Goal: Use online tool/utility: Use online tool/utility

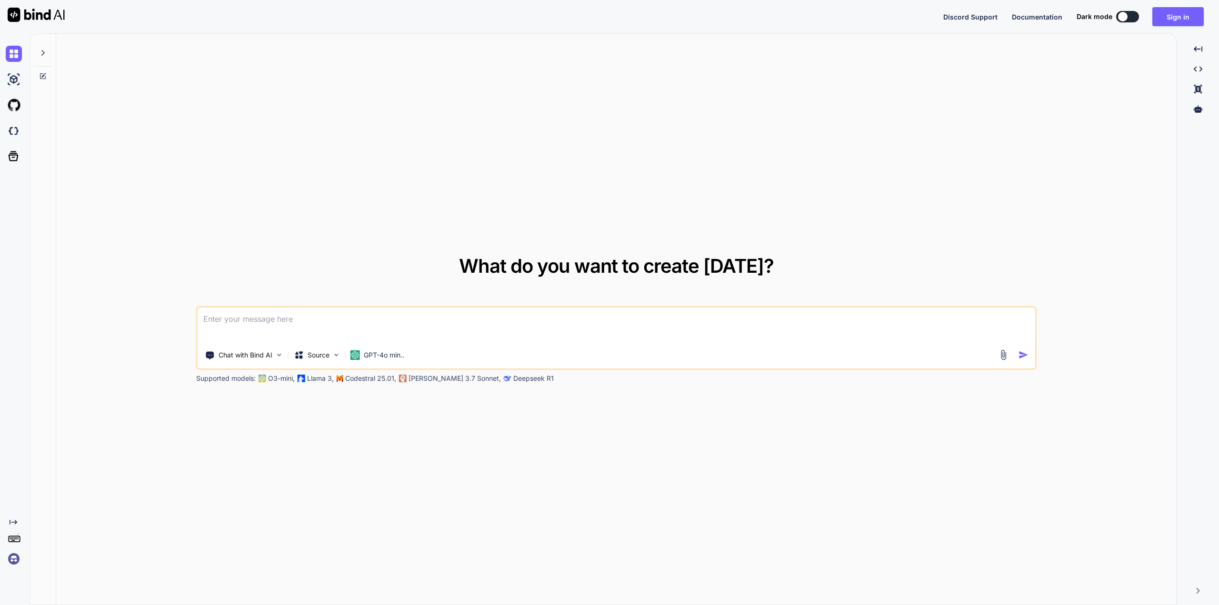
click at [381, 322] on textarea at bounding box center [616, 325] width 837 height 35
paste textarea
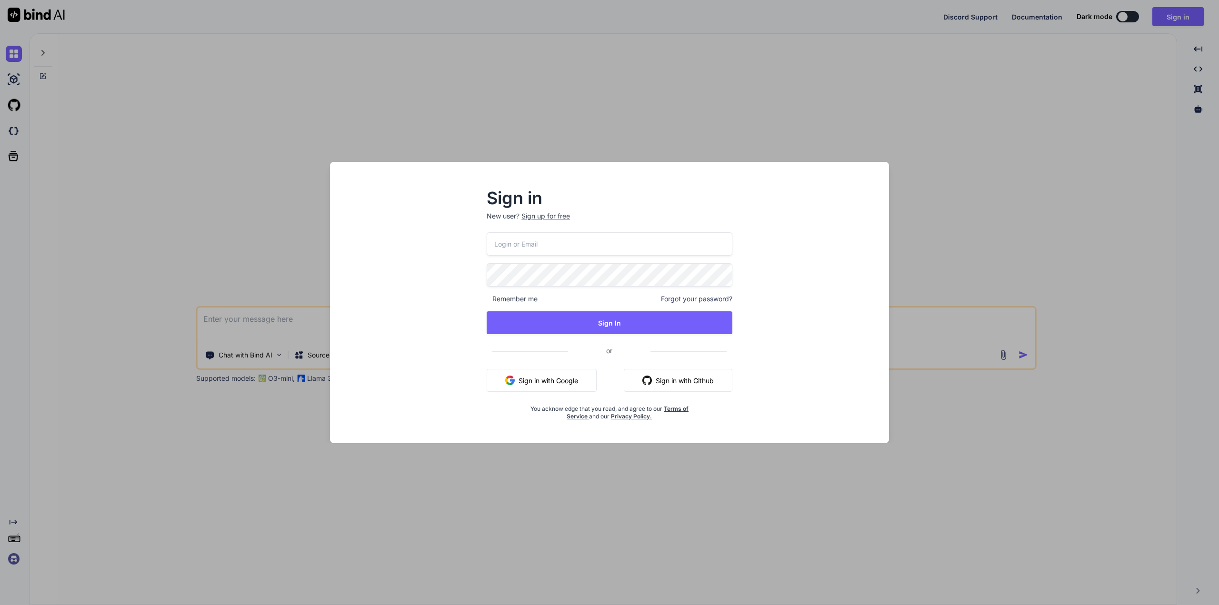
click at [535, 381] on button "Sign in with Google" at bounding box center [542, 380] width 110 height 23
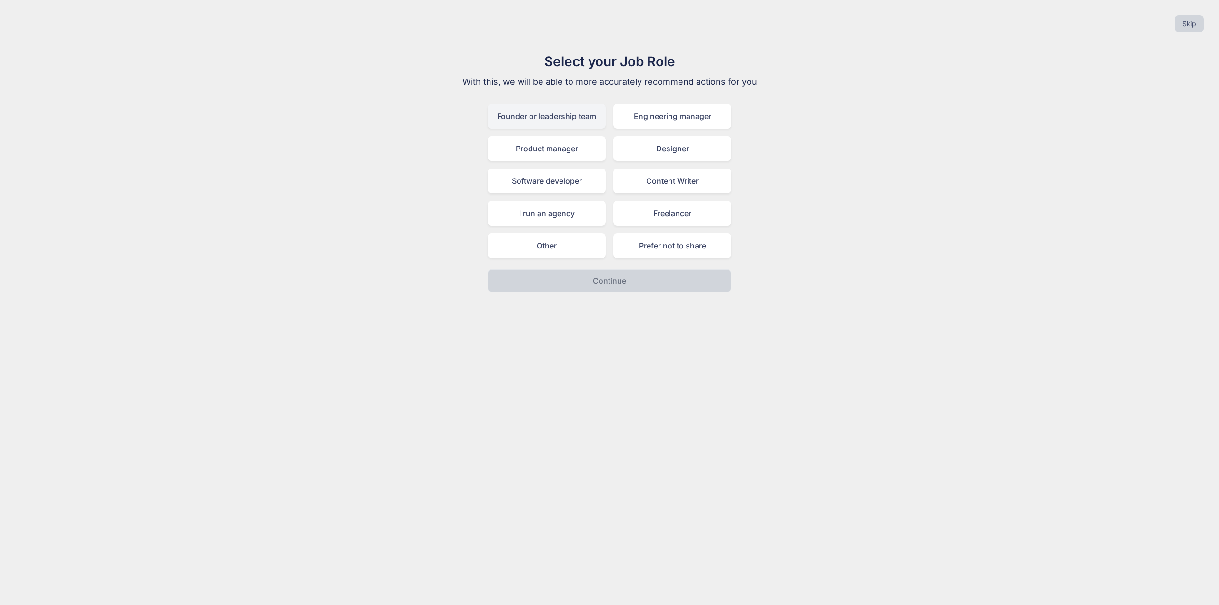
click at [554, 112] on div "Founder or leadership team" at bounding box center [547, 116] width 118 height 25
click at [672, 280] on button "Continue" at bounding box center [610, 280] width 244 height 23
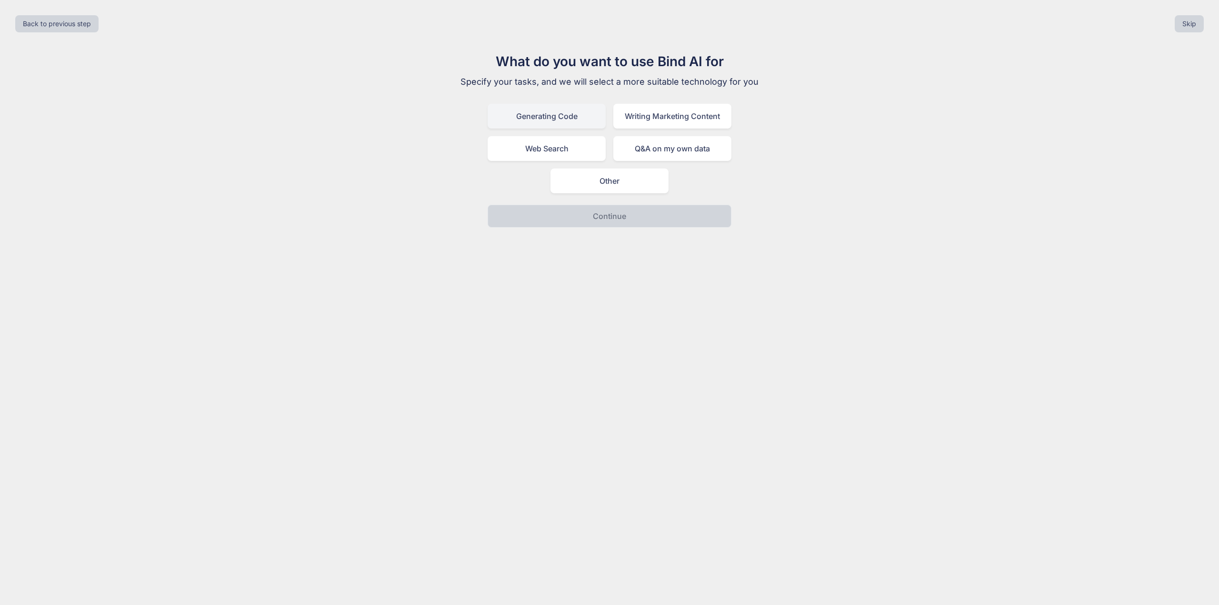
click at [553, 118] on div "Generating Code" at bounding box center [547, 116] width 118 height 25
drag, startPoint x: 637, startPoint y: 237, endPoint x: 637, endPoint y: 221, distance: 15.2
click at [637, 234] on div "Back to previous step Skip What do you want to use Bind AI for Specify your tas…" at bounding box center [609, 302] width 1219 height 605
click at [637, 221] on button "Continue" at bounding box center [610, 216] width 244 height 23
click at [610, 116] on div "I have an existing code to iterate on" at bounding box center [610, 116] width 244 height 25
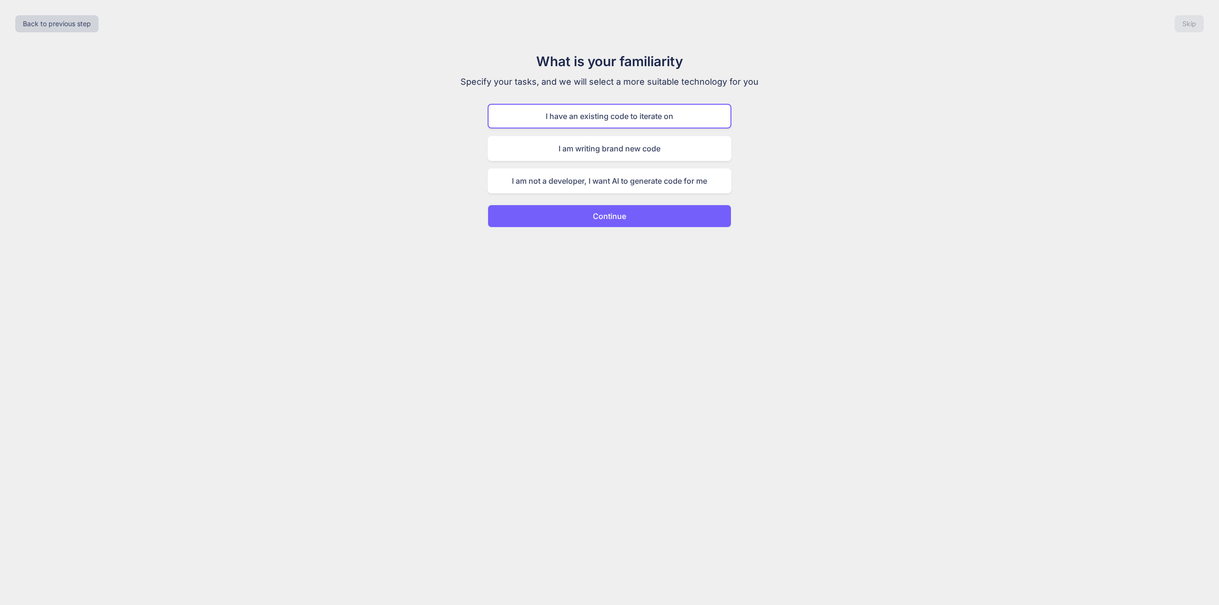
click at [654, 210] on button "Continue" at bounding box center [610, 216] width 244 height 23
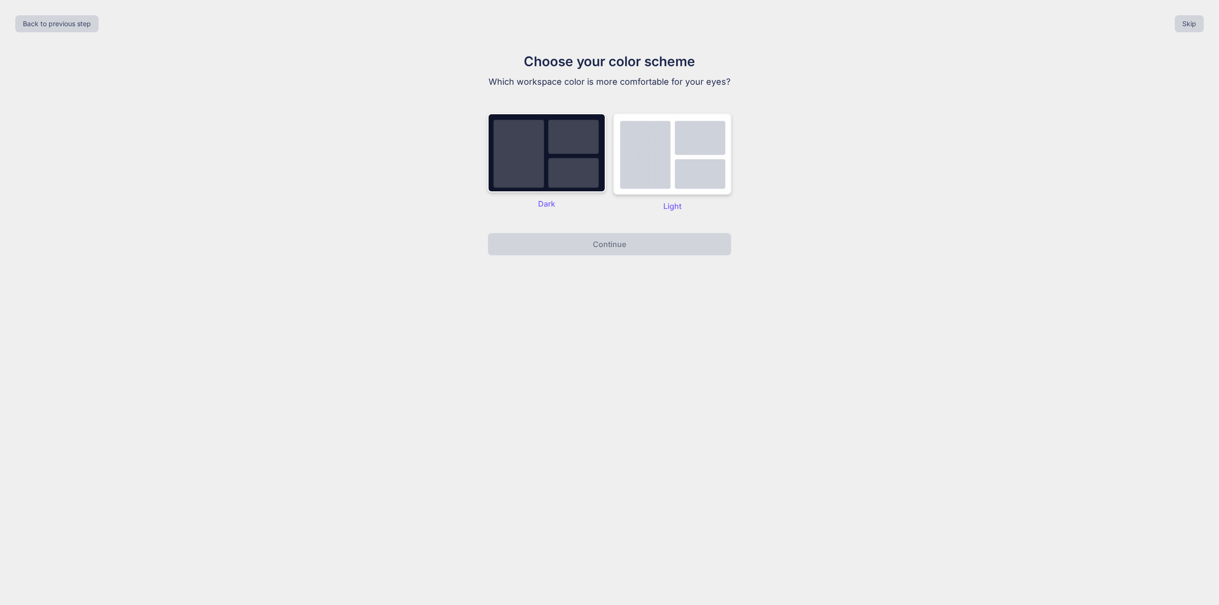
click at [664, 170] on img at bounding box center [672, 153] width 118 height 81
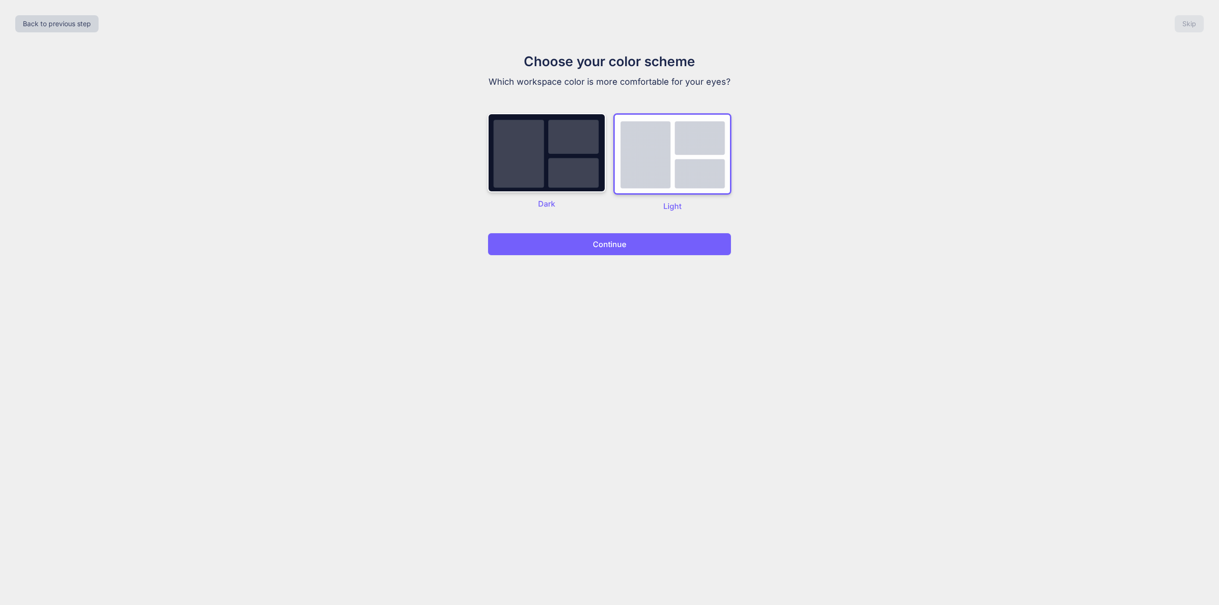
click at [660, 254] on button "Continue" at bounding box center [610, 244] width 244 height 23
click at [661, 249] on button "Continue" at bounding box center [610, 244] width 244 height 23
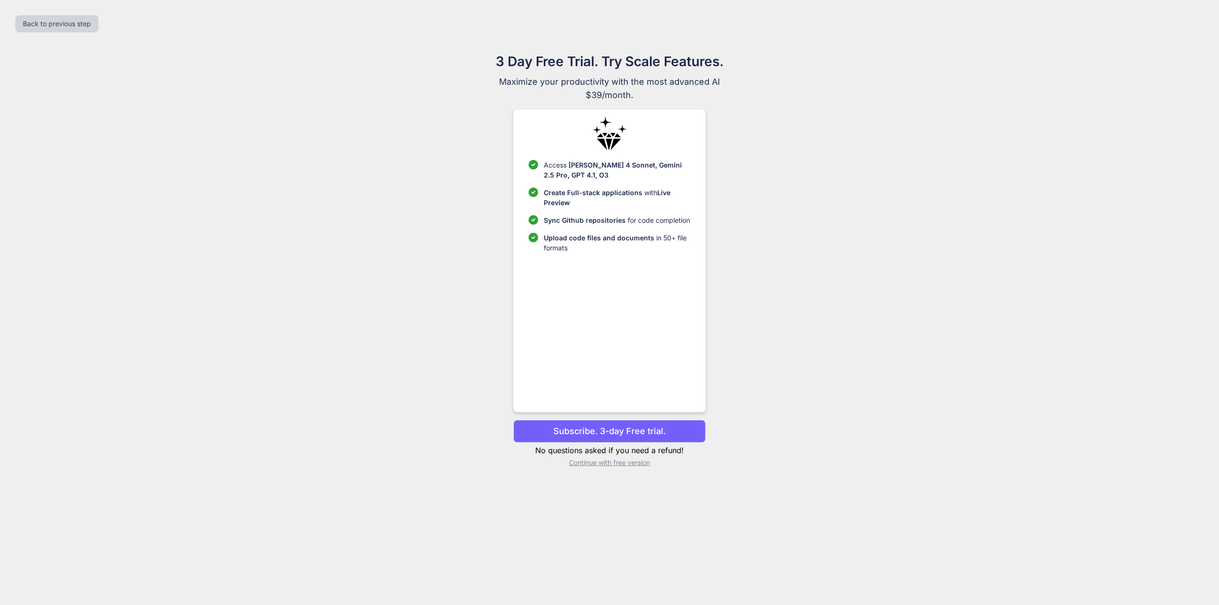
click at [616, 462] on p "Continue with free version" at bounding box center [609, 463] width 192 height 10
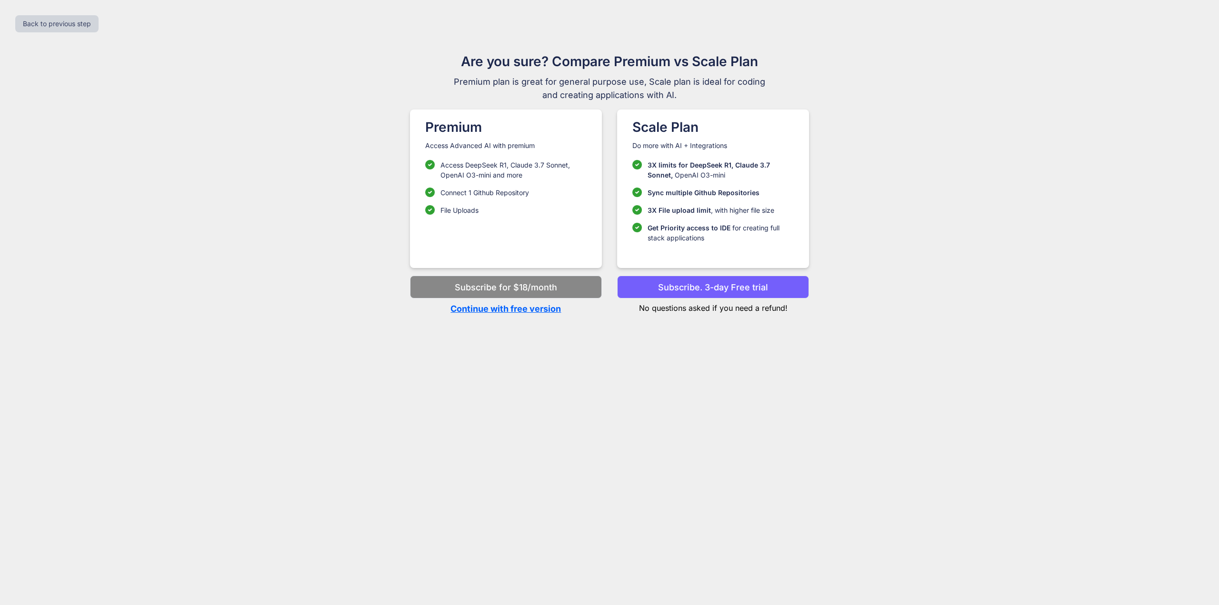
click at [520, 312] on p "Continue with free version" at bounding box center [506, 308] width 192 height 13
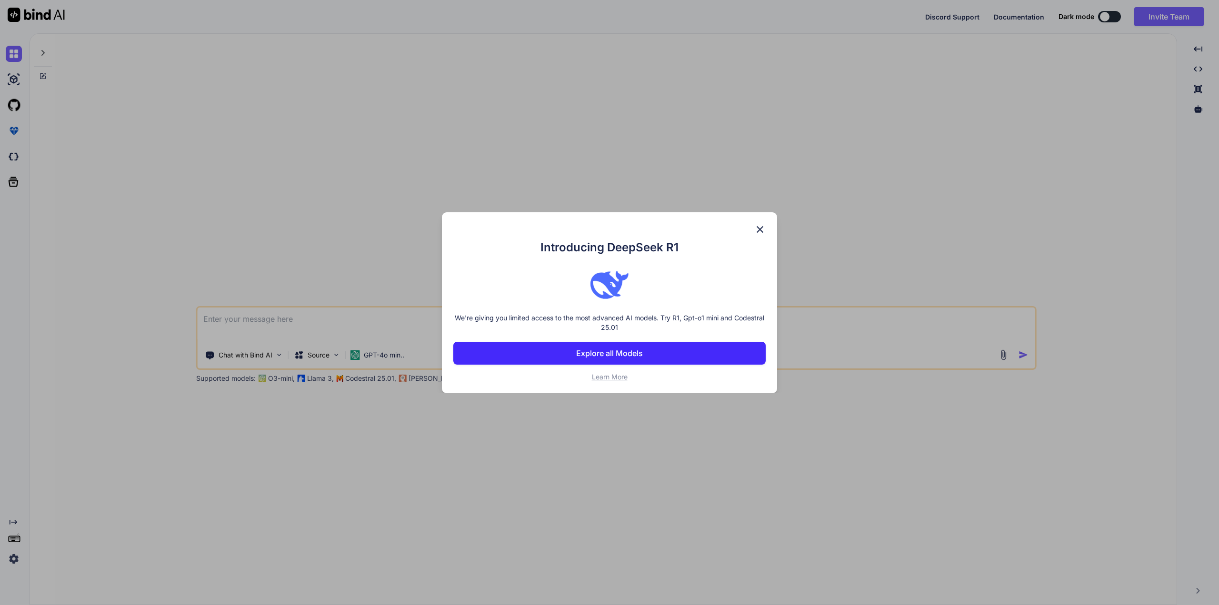
click at [767, 228] on div "Introducing DeepSeek R1 We're giving you limited access to the most advanced AI…" at bounding box center [609, 302] width 335 height 181
click at [760, 228] on img at bounding box center [759, 229] width 11 height 11
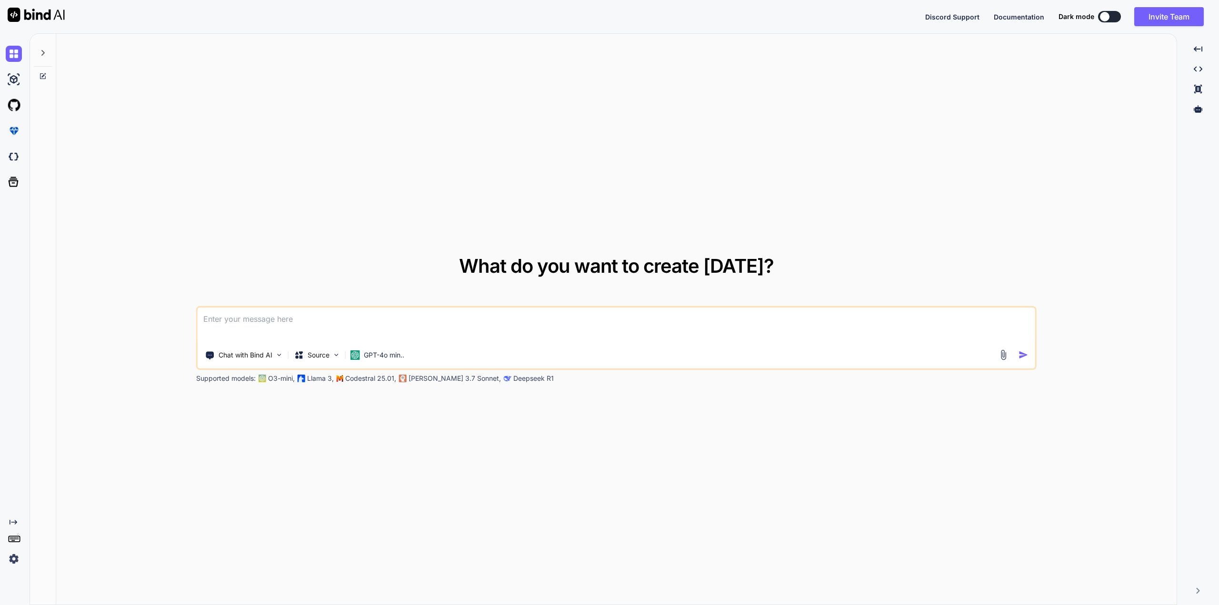
click at [287, 324] on textarea at bounding box center [616, 325] width 837 height 35
paste textarea "create a react native application that has a loging page. after loging you have…"
type textarea "x"
type textarea "create a react native application that has a loging page. after loging you have…"
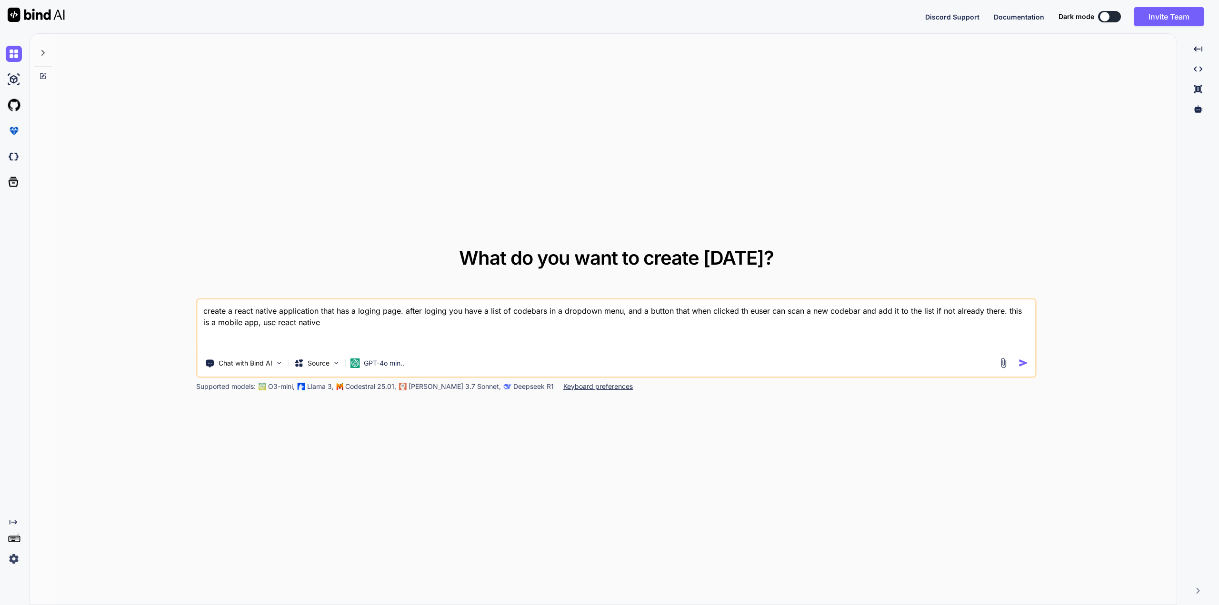
type textarea "x"
type textarea "create a react native application that has a loging page. after loging you have…"
type textarea "x"
type textarea "create a react native application that has a loging page. after loging you have…"
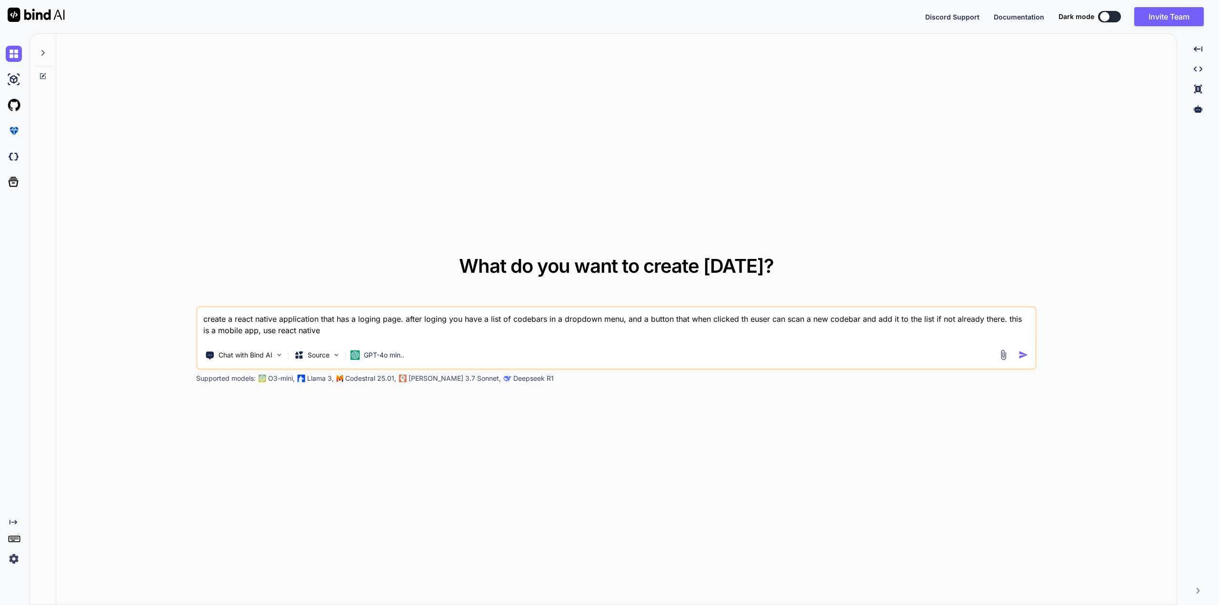
type textarea "x"
type textarea "create a react native application that has a loging page. after loging you have…"
click at [306, 351] on div "Source" at bounding box center [311, 355] width 35 height 10
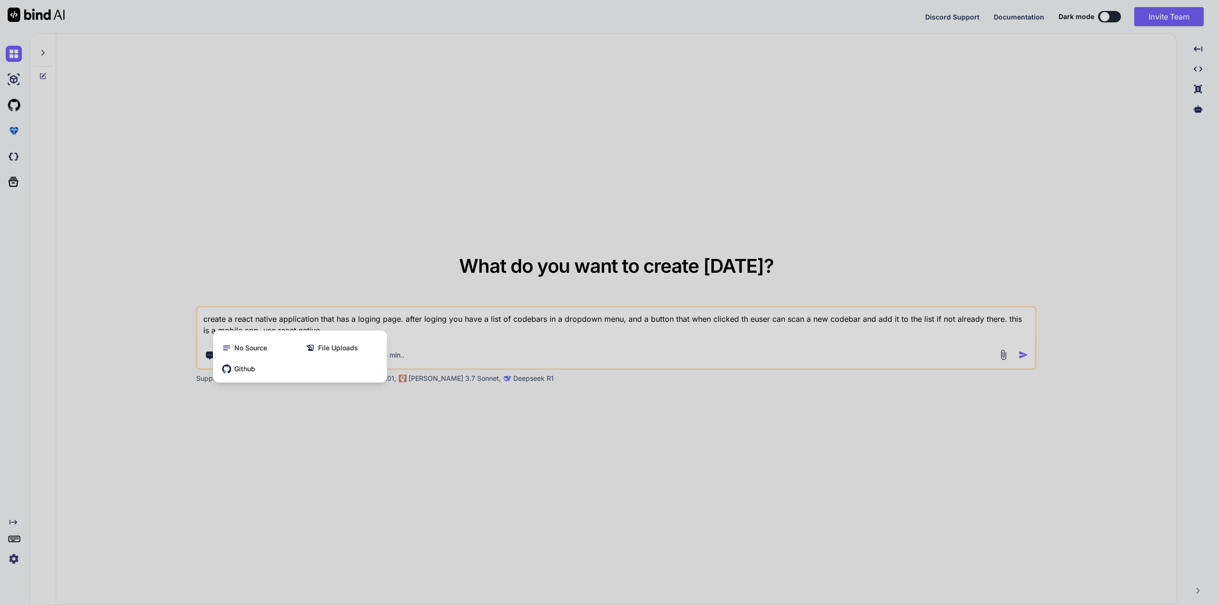
click at [335, 445] on div at bounding box center [609, 302] width 1219 height 605
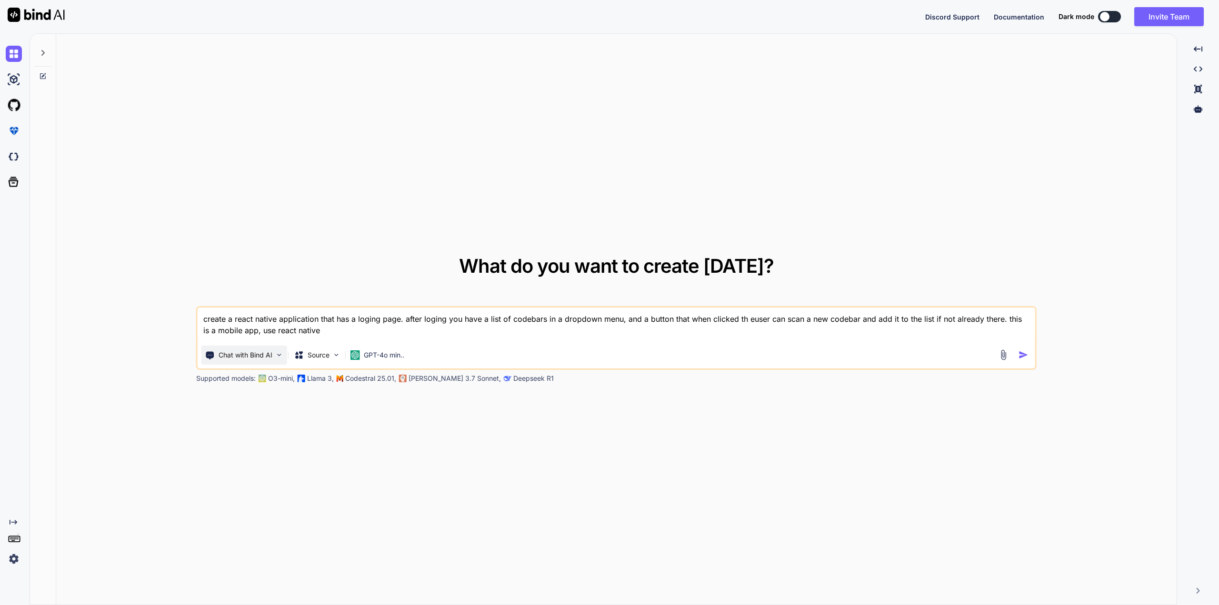
click at [263, 355] on p "Chat with Bind AI" at bounding box center [246, 355] width 54 height 10
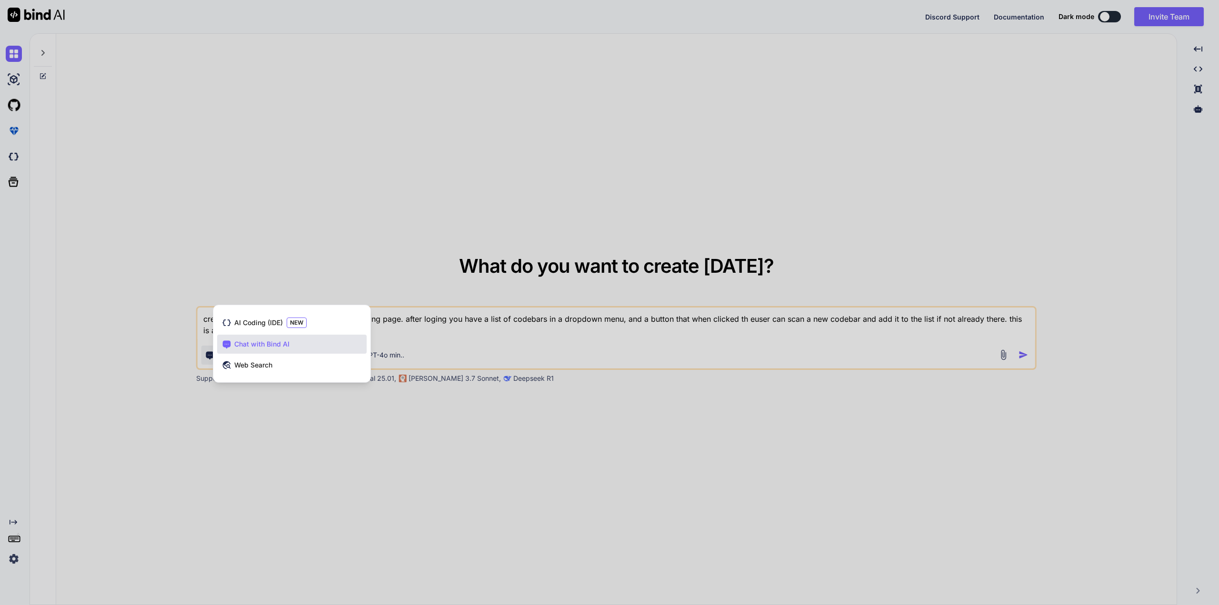
click at [339, 471] on div at bounding box center [609, 302] width 1219 height 605
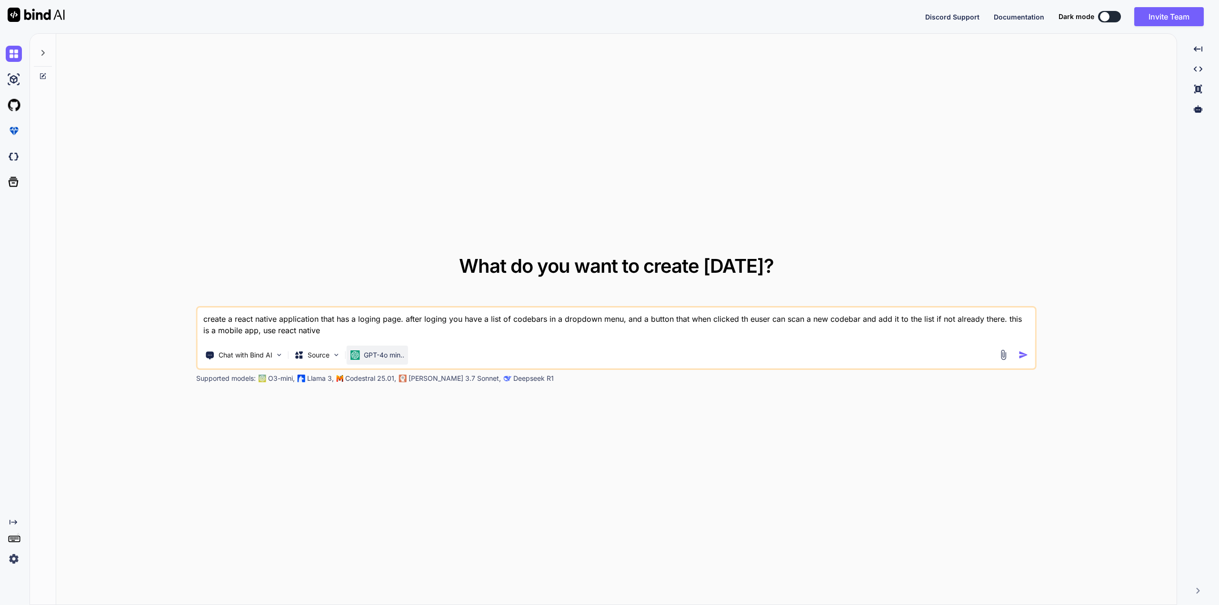
click at [376, 359] on p "GPT-4o min.." at bounding box center [384, 355] width 40 height 10
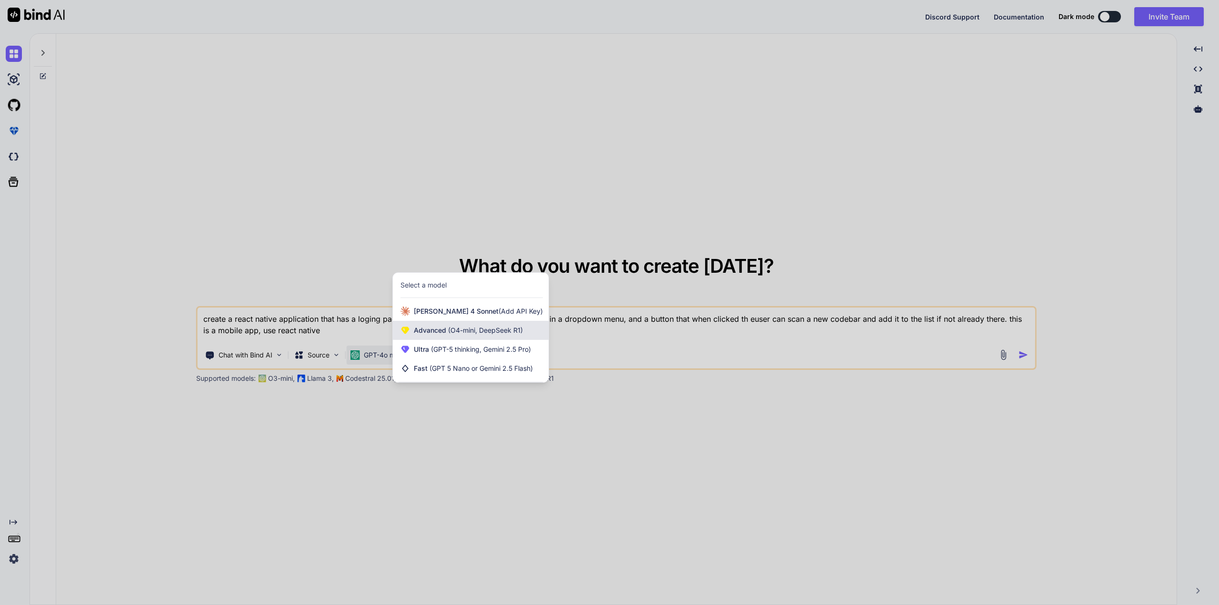
click at [453, 329] on span "(O4-mini, DeepSeek R1)" at bounding box center [484, 330] width 77 height 8
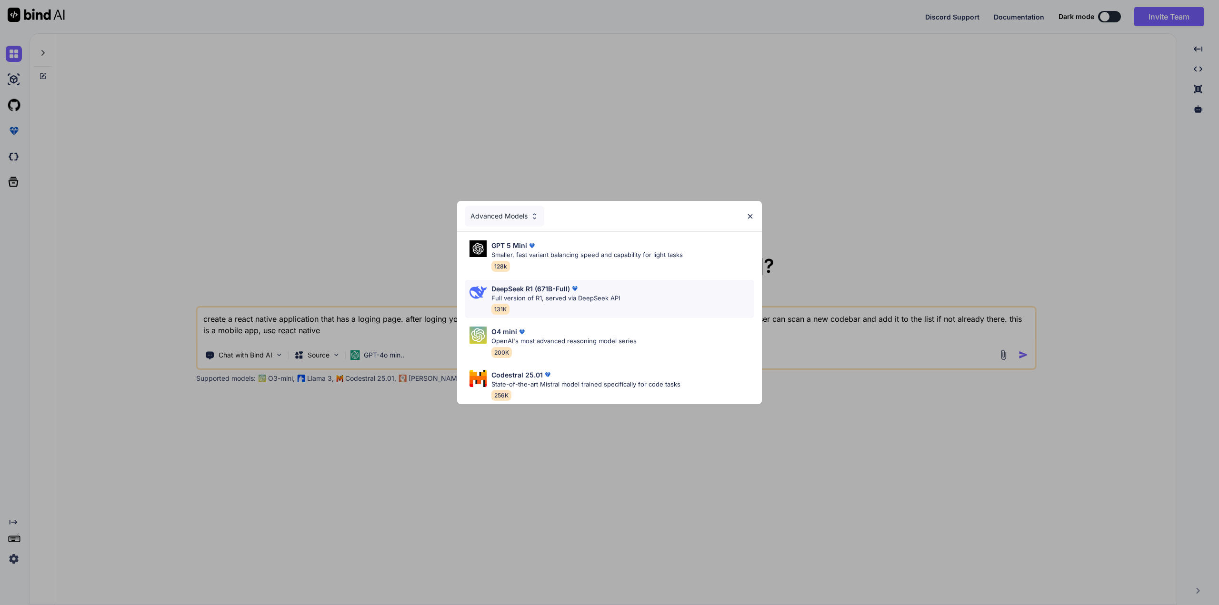
click at [672, 292] on div "DeepSeek R1 (671B-Full) Full version of R1, served via DeepSeek API 131K" at bounding box center [609, 299] width 289 height 39
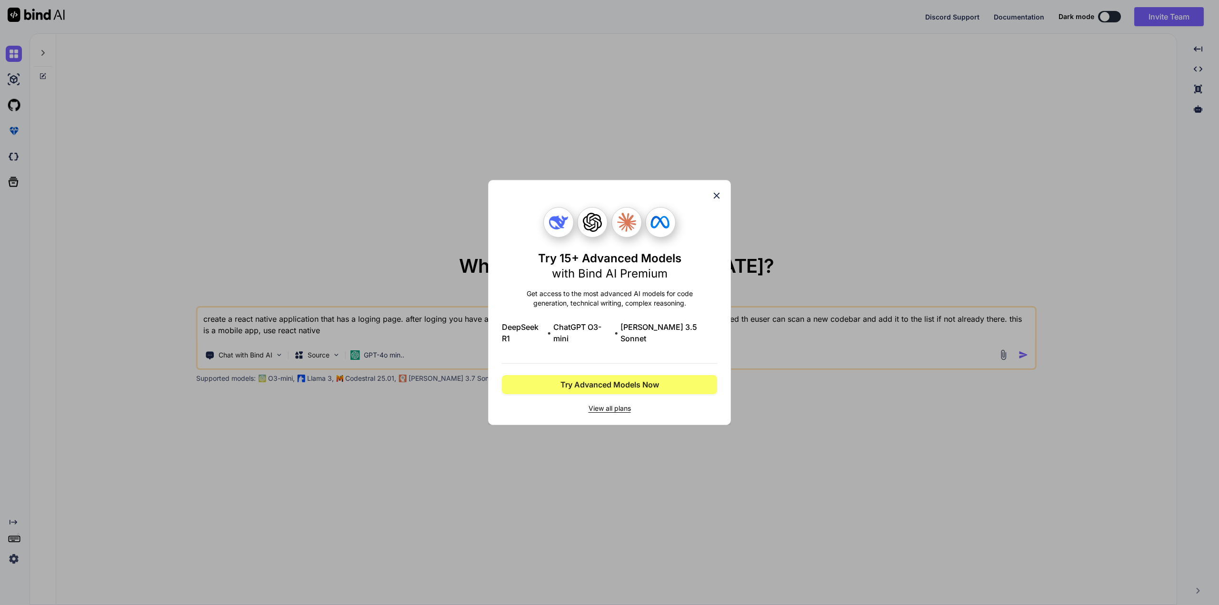
click at [718, 201] on icon at bounding box center [716, 195] width 10 height 10
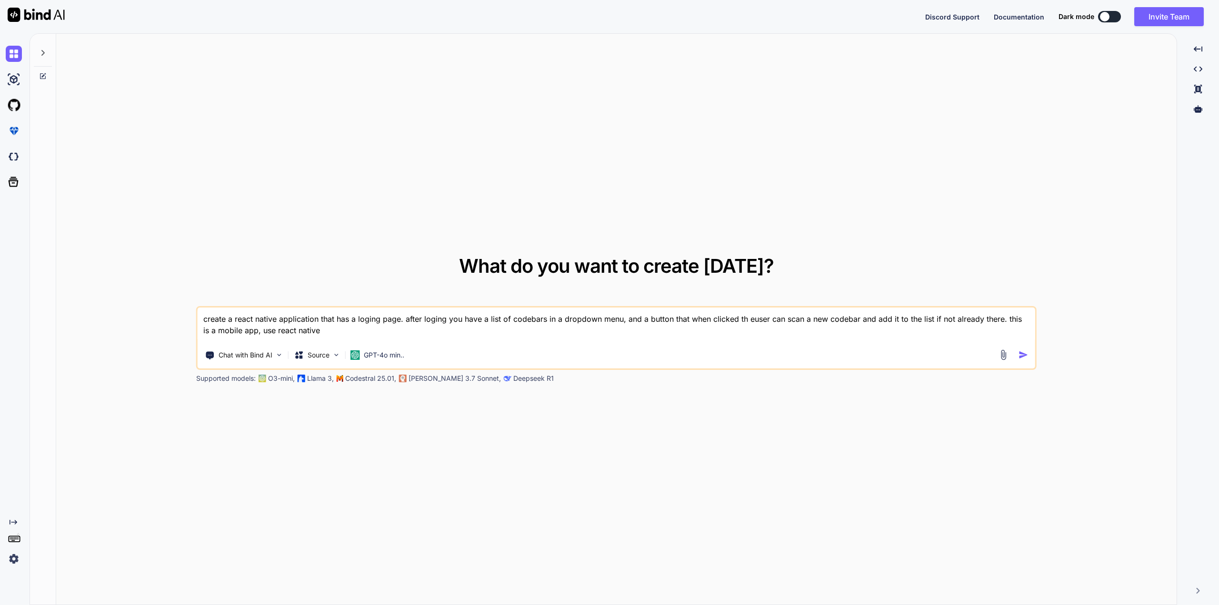
click at [1020, 353] on img "button" at bounding box center [1023, 355] width 10 height 10
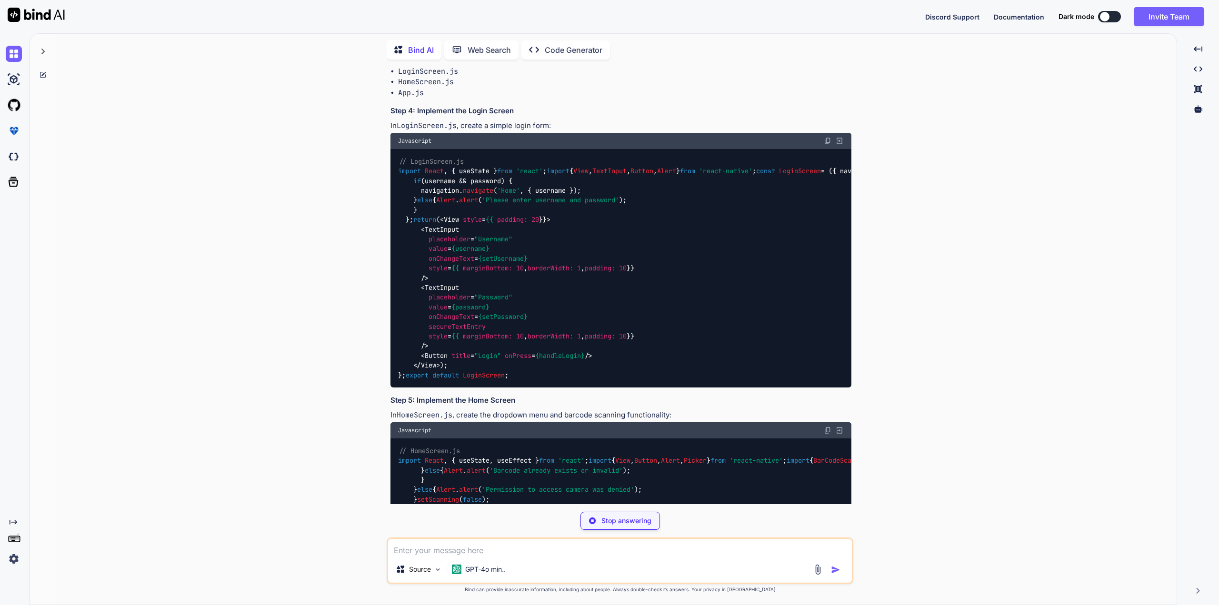
scroll to position [70, 0]
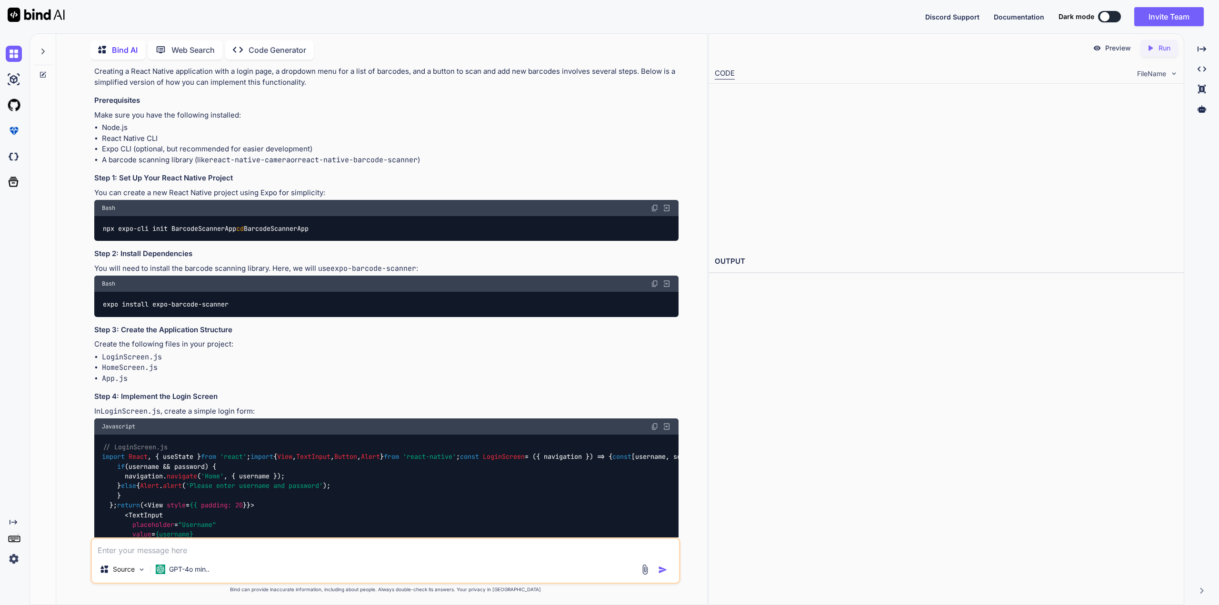
type textarea "x"
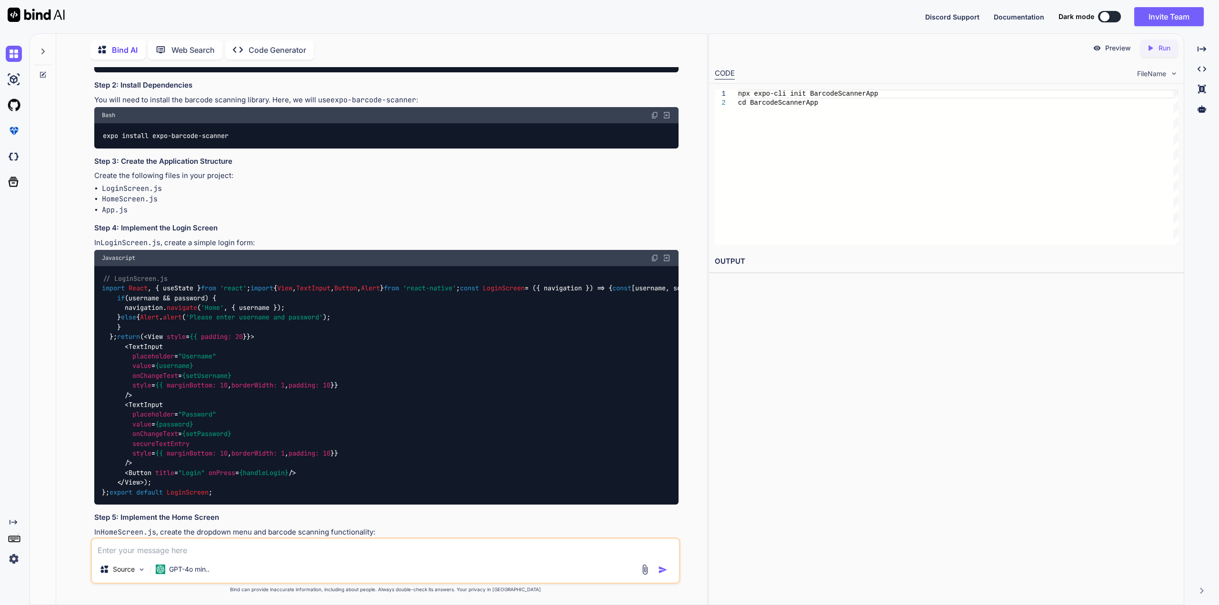
scroll to position [524, 0]
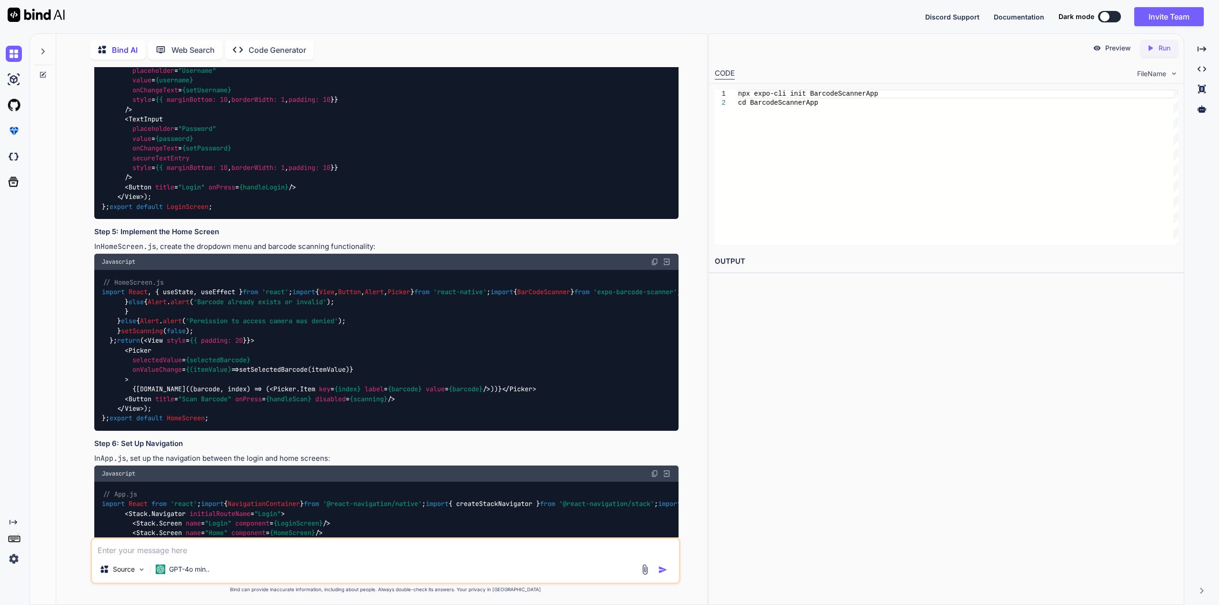
click at [787, 306] on div "Preview Created with Pixso. Run CODE FileName 1 2 npx expo-cli init BarcodeScan…" at bounding box center [946, 319] width 476 height 572
type textarea "npx expo-cli init BarcodeScannerApp cd BarcodeScannerApp"
click at [762, 199] on div "npx expo-cli init BarcodeScannerApp cd BarcodeScannerApp" at bounding box center [958, 167] width 440 height 155
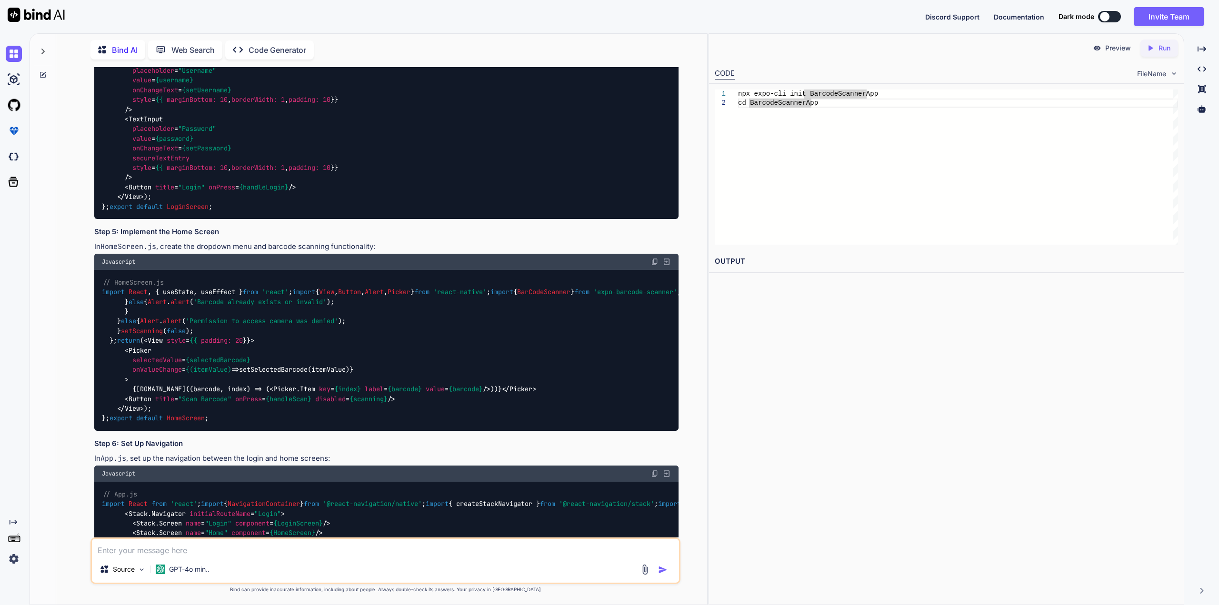
click at [816, 351] on div "Preview Created with Pixso. Run CODE FileName 1 2 npx expo-cli init BarcodeScan…" at bounding box center [946, 319] width 476 height 572
click at [1108, 48] on p "Preview" at bounding box center [1118, 48] width 26 height 10
click at [1159, 44] on p "Run" at bounding box center [1164, 48] width 12 height 10
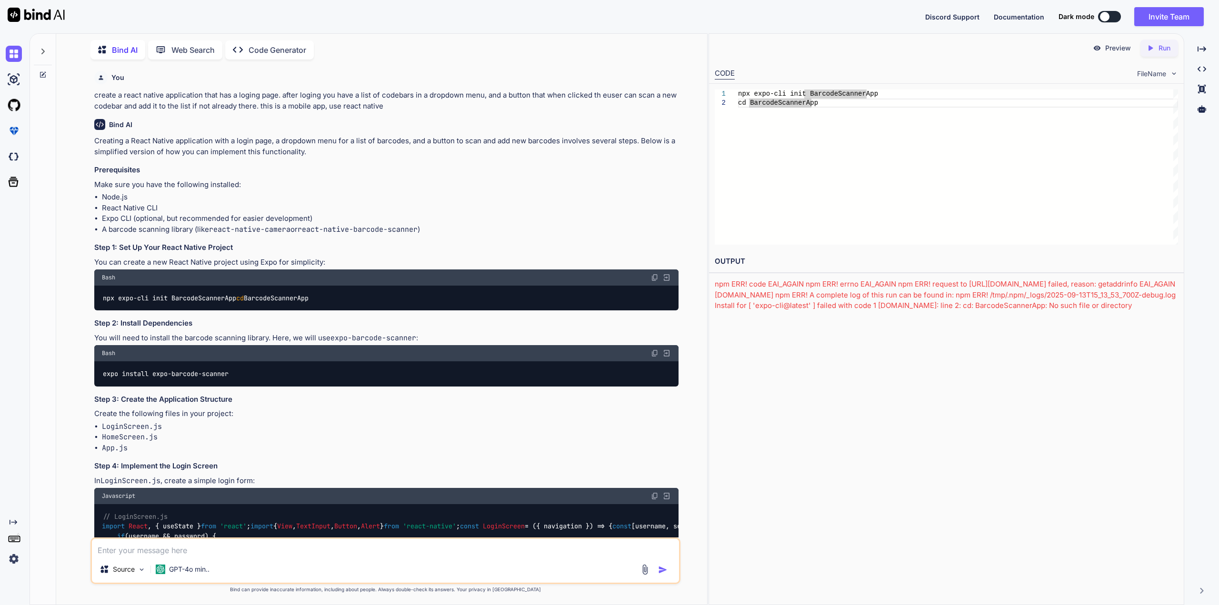
click at [272, 49] on p "Code Generator" at bounding box center [278, 49] width 58 height 11
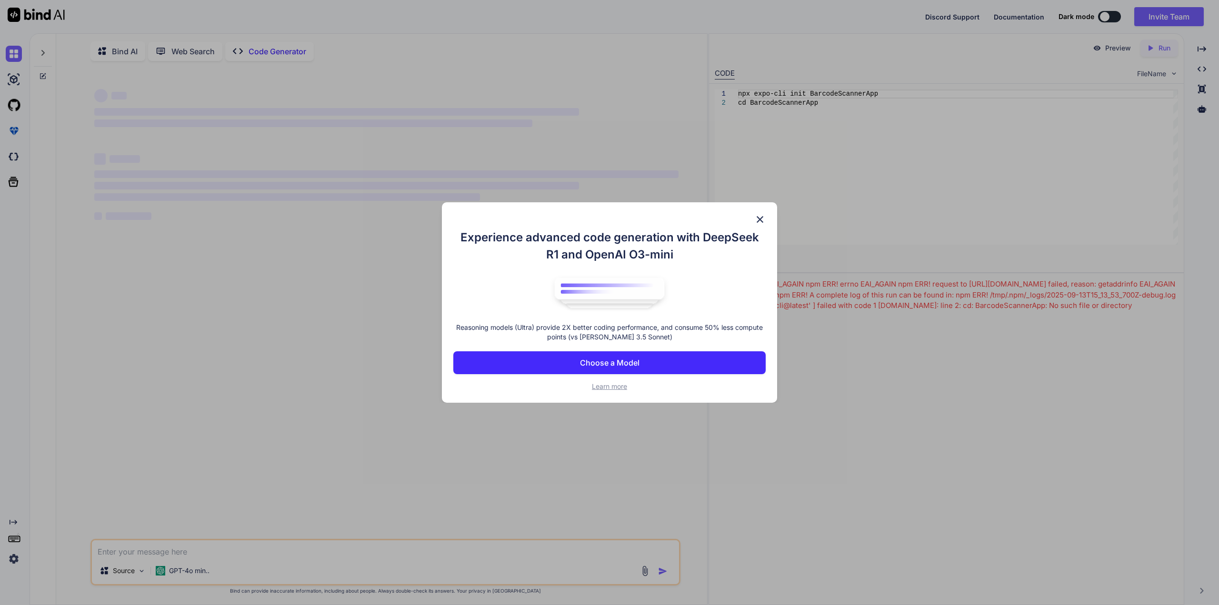
type textarea "x"
click at [697, 357] on button "Choose a Model" at bounding box center [609, 362] width 312 height 23
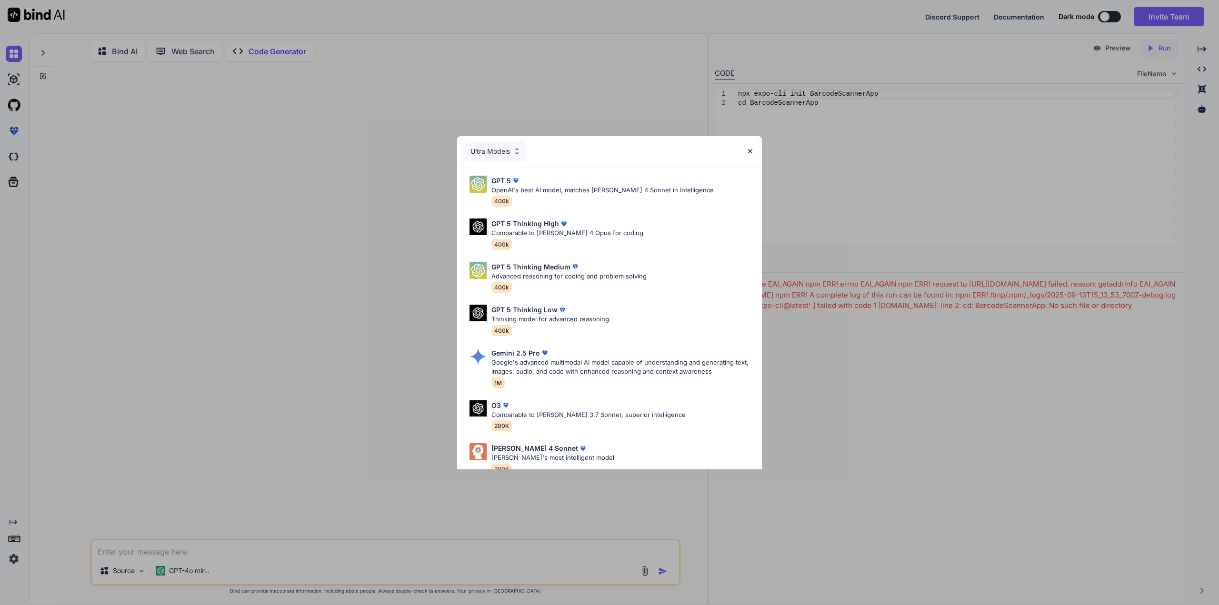
click at [504, 154] on div "Ultra Models" at bounding box center [496, 151] width 62 height 21
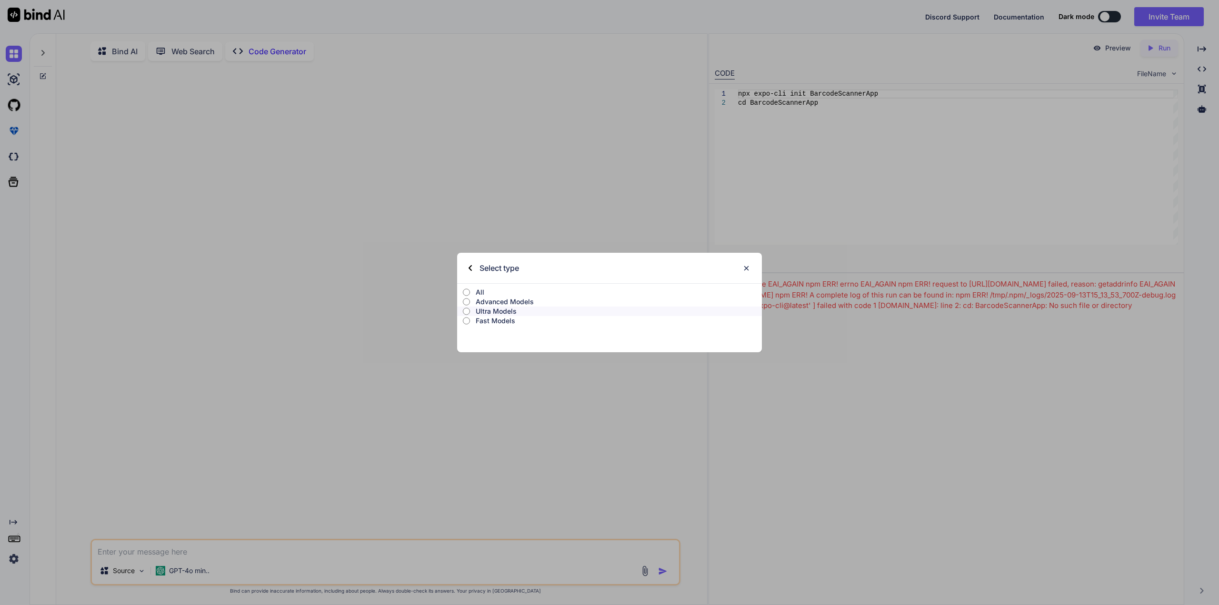
click at [751, 267] on div "Select type" at bounding box center [609, 268] width 305 height 30
click at [747, 267] on img at bounding box center [746, 268] width 8 height 8
